Goal: Information Seeking & Learning: Find specific fact

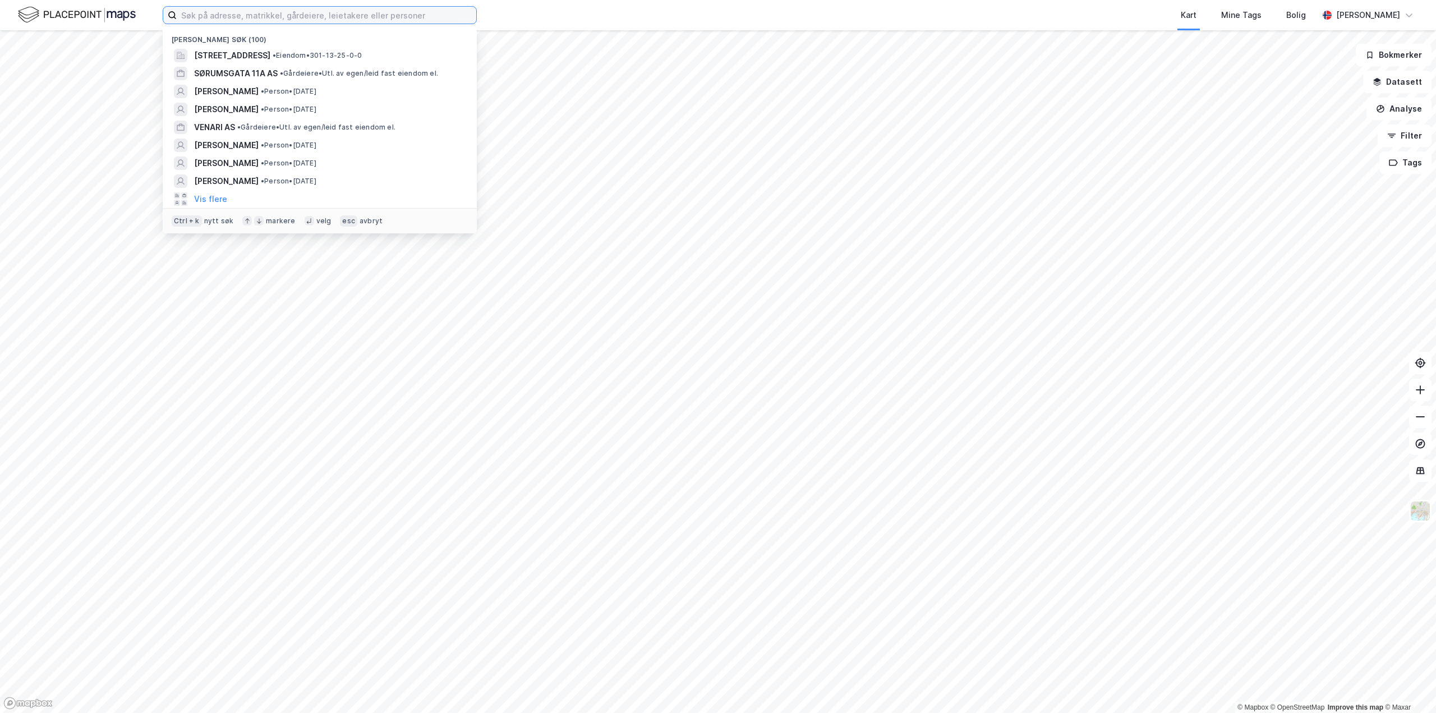
click at [270, 19] on input at bounding box center [327, 15] width 300 height 17
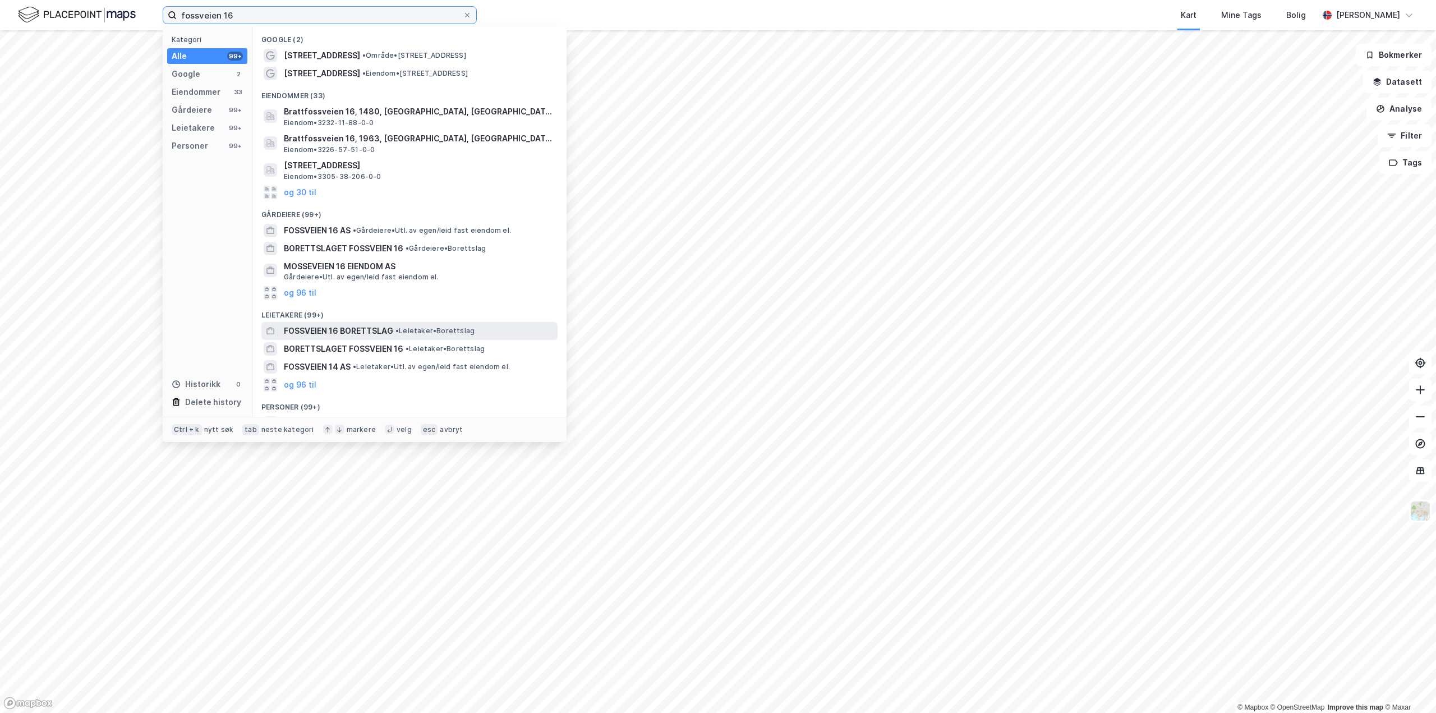
type input "fossveien 16"
click at [373, 335] on span "FOSSVEIEN 16 BORETTSLAG" at bounding box center [338, 330] width 109 height 13
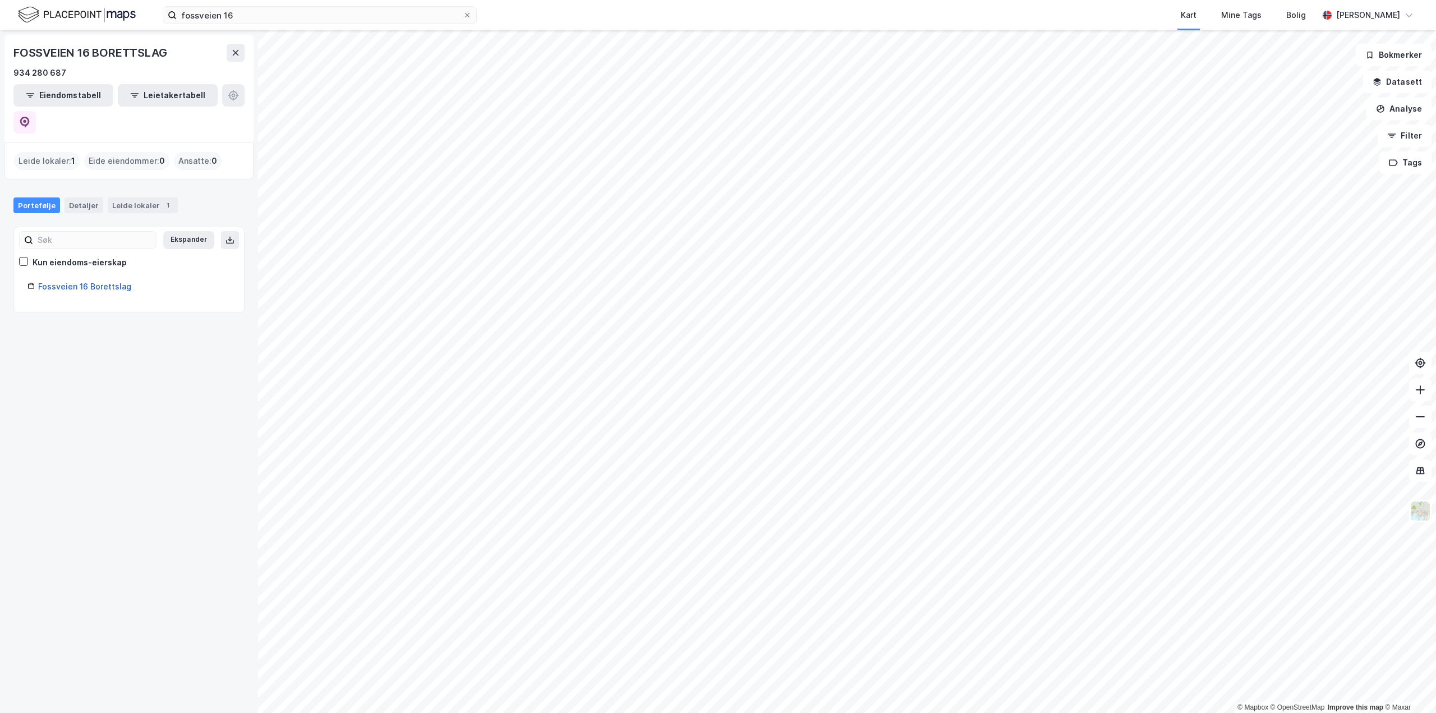
click at [94, 282] on link "Fossveien 16 Borettslag" at bounding box center [84, 287] width 93 height 10
click at [253, 9] on input "fossveien 16" at bounding box center [320, 15] width 286 height 17
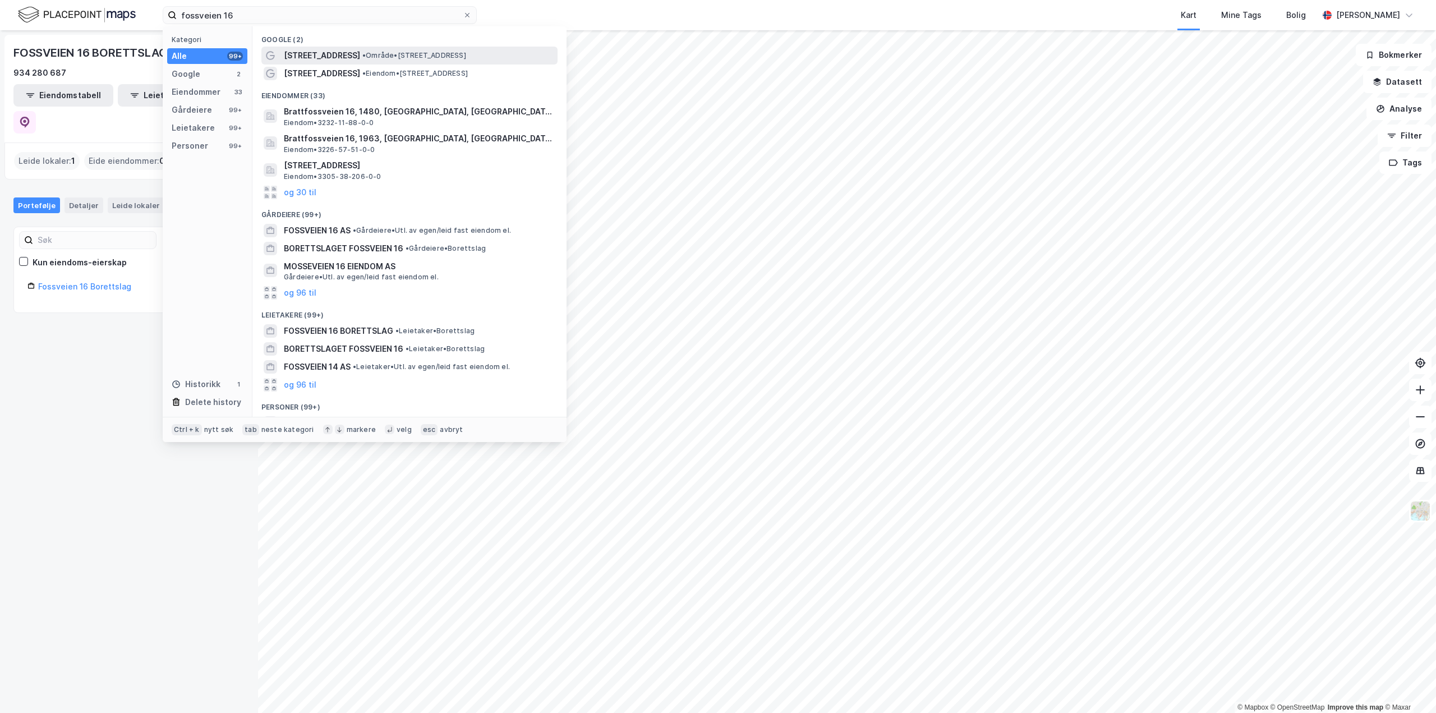
click at [305, 54] on span "Fossveien 16" at bounding box center [322, 55] width 76 height 13
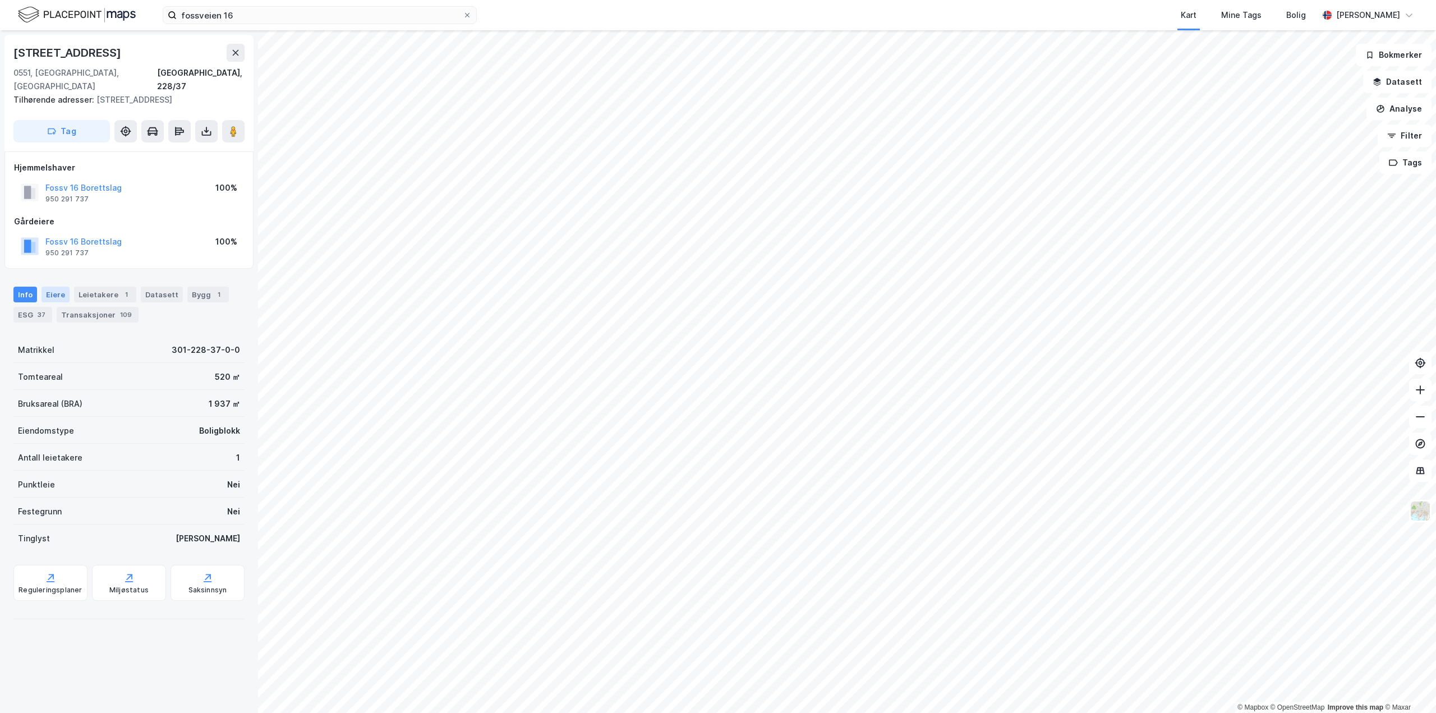
click at [54, 287] on div "Eiere" at bounding box center [56, 295] width 28 height 16
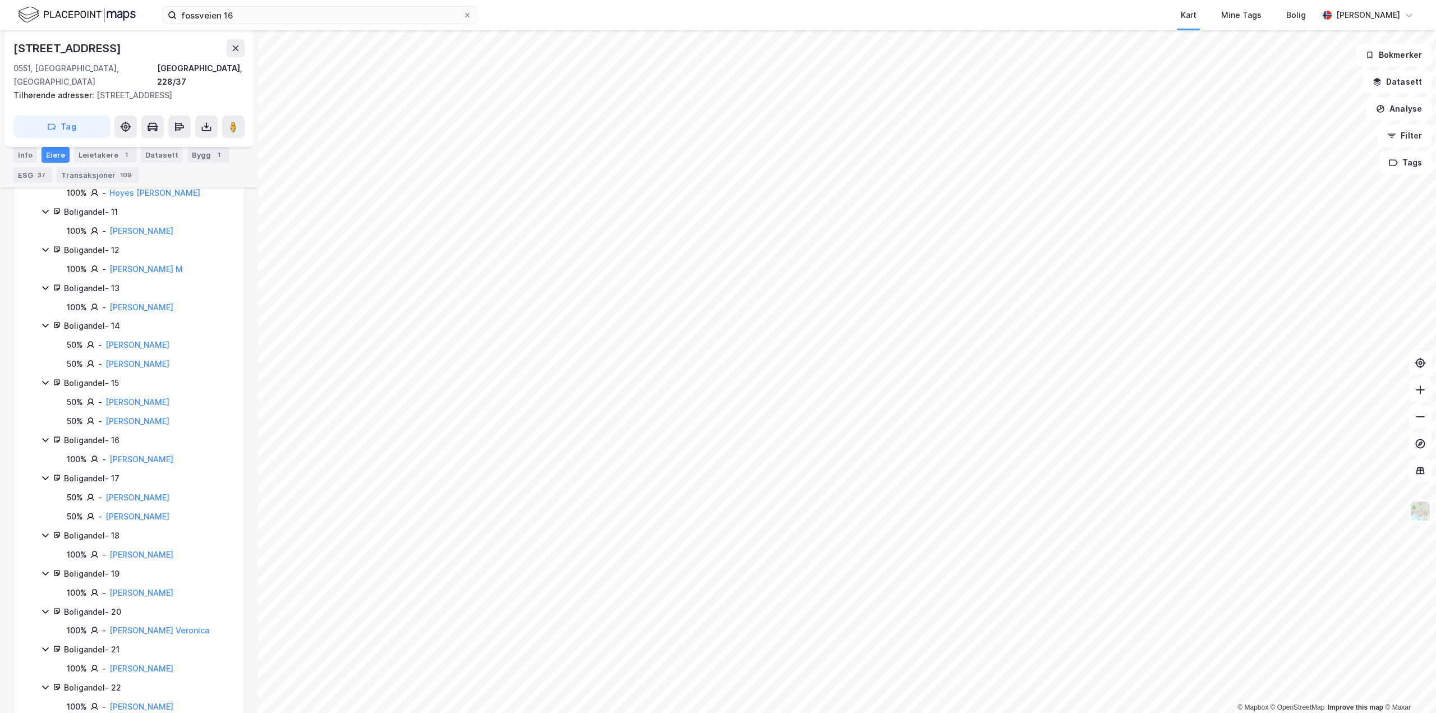
scroll to position [673, 0]
